Goal: Check status

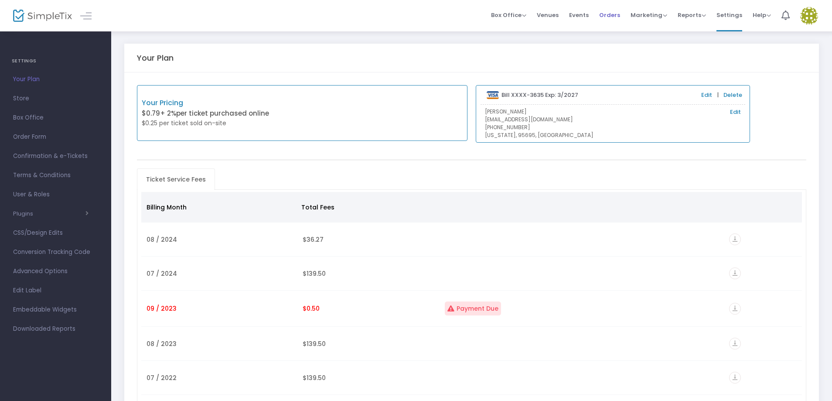
click at [613, 12] on span "Orders" at bounding box center [609, 15] width 21 height 22
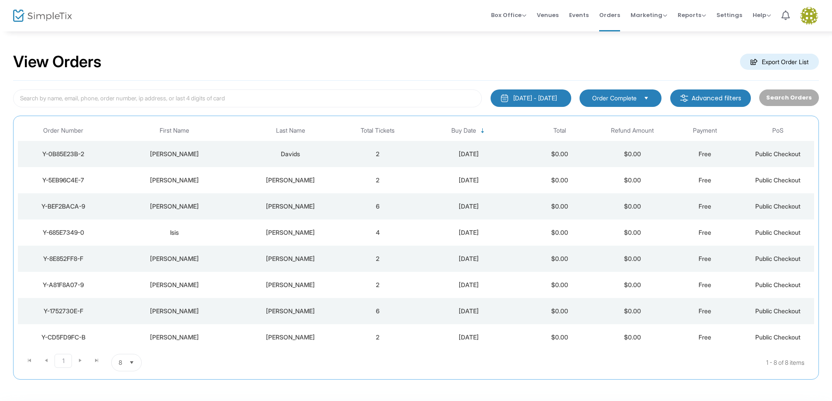
click at [627, 102] on span "Order Complete" at bounding box center [614, 98] width 44 height 9
click at [691, 62] on div "View Orders Export Order List" at bounding box center [416, 62] width 806 height 37
click at [640, 98] on span "Order Complete" at bounding box center [613, 98] width 51 height 10
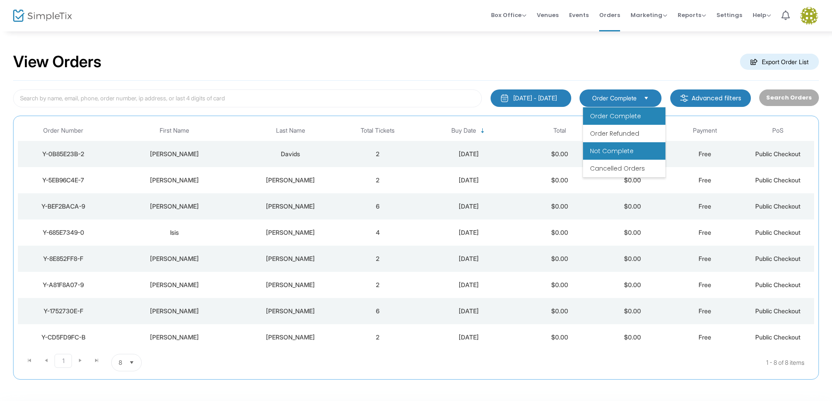
click at [612, 151] on span "Not Complete" at bounding box center [612, 150] width 44 height 9
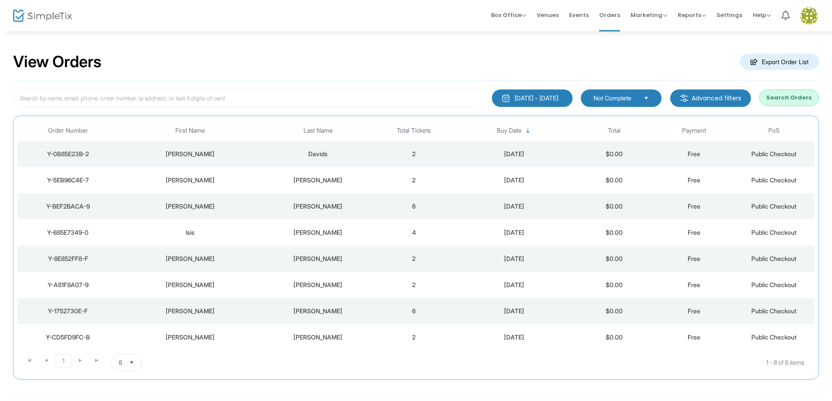
click at [282, 149] on td "Davids" at bounding box center [318, 154] width 112 height 26
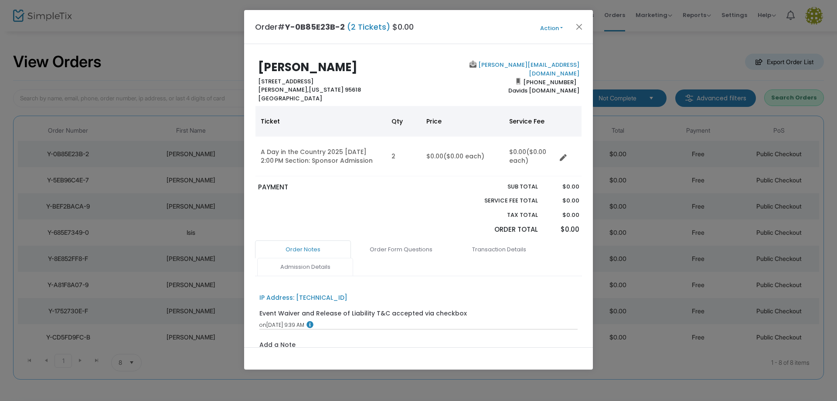
click at [308, 268] on link "Admission Details" at bounding box center [305, 267] width 96 height 18
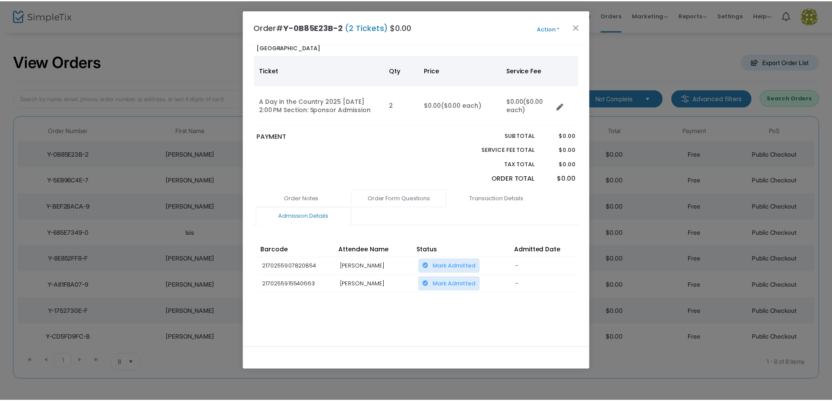
scroll to position [56, 0]
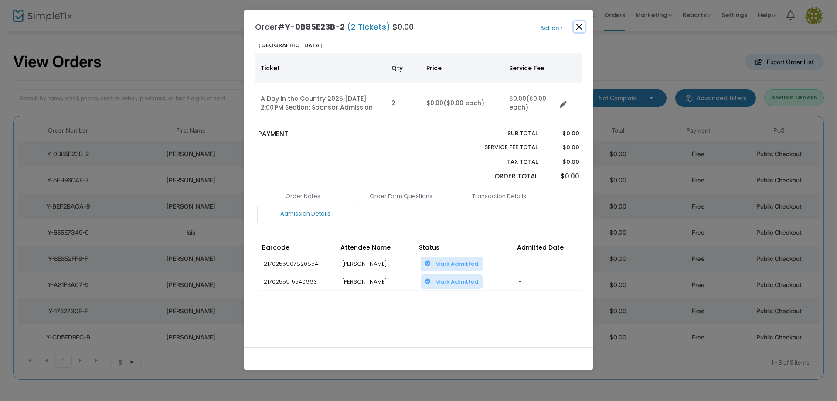
click at [579, 23] on button "Close" at bounding box center [579, 26] width 11 height 11
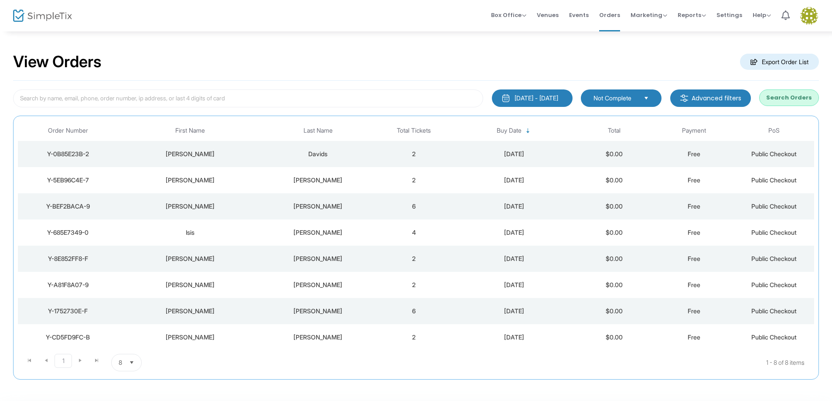
click at [617, 95] on span "Not Complete" at bounding box center [614, 98] width 43 height 9
click at [617, 167] on span "Cancelled Orders" at bounding box center [619, 168] width 55 height 9
click at [646, 100] on span "Select" at bounding box center [646, 98] width 14 height 14
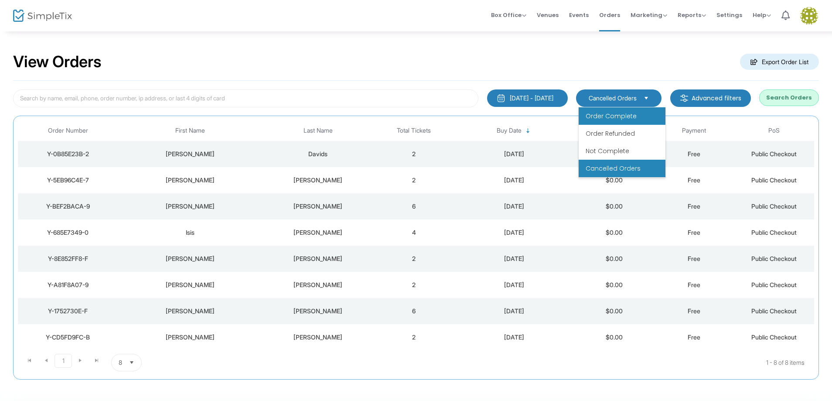
click at [632, 114] on span "Order Complete" at bounding box center [610, 116] width 51 height 9
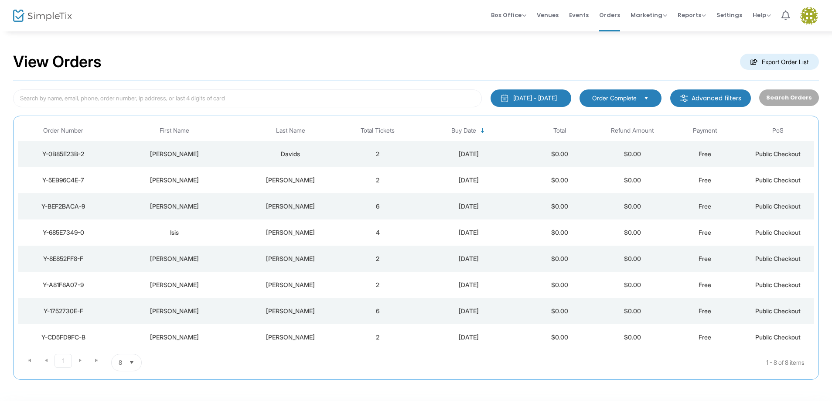
click at [634, 97] on span "Order Complete" at bounding box center [614, 98] width 44 height 9
click at [633, 114] on span "Order Complete" at bounding box center [615, 116] width 51 height 9
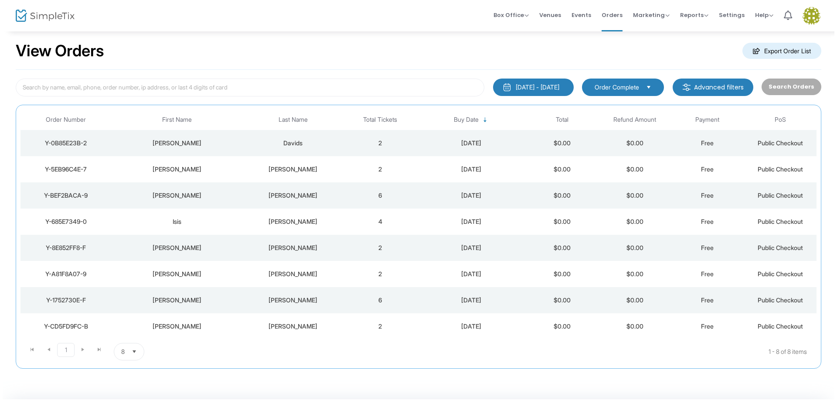
scroll to position [0, 0]
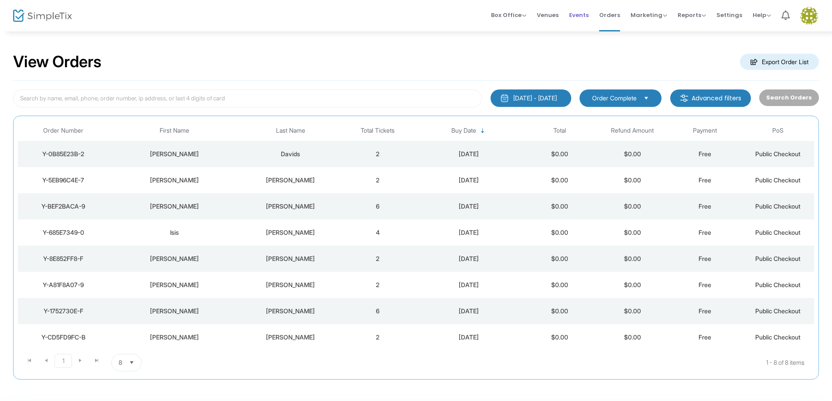
click at [581, 11] on span "Events" at bounding box center [579, 15] width 20 height 22
